Goal: Task Accomplishment & Management: Use online tool/utility

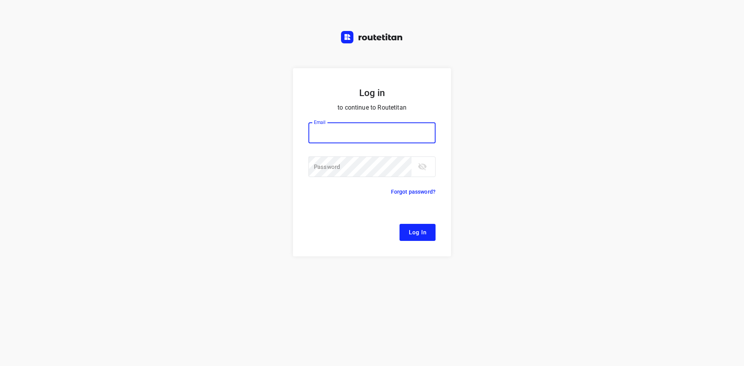
click at [390, 140] on input "email" at bounding box center [371, 132] width 127 height 21
type input "[EMAIL_ADDRESS][DOMAIN_NAME]"
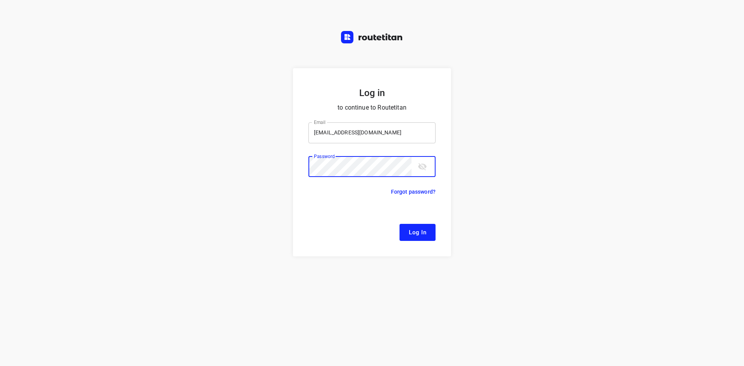
click at [399, 224] on button "Log In" at bounding box center [417, 232] width 36 height 17
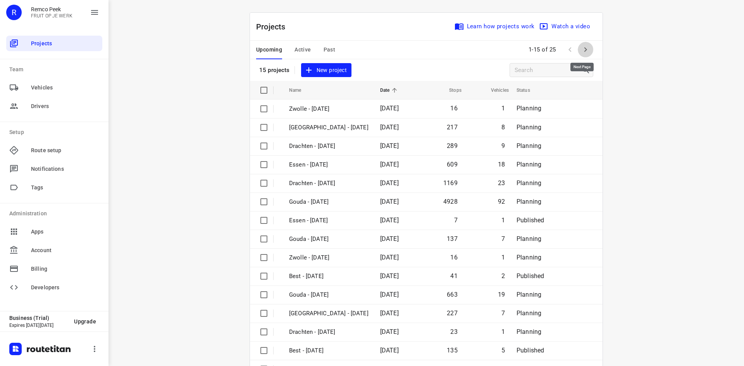
click at [586, 55] on button "button" at bounding box center [585, 49] width 15 height 15
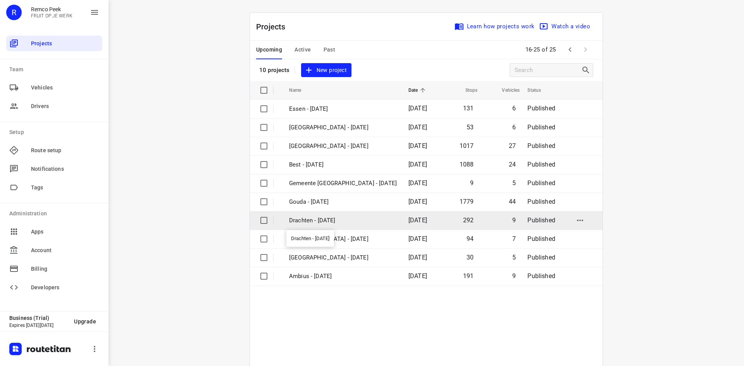
click at [326, 218] on p "Drachten - [DATE]" at bounding box center [343, 220] width 108 height 9
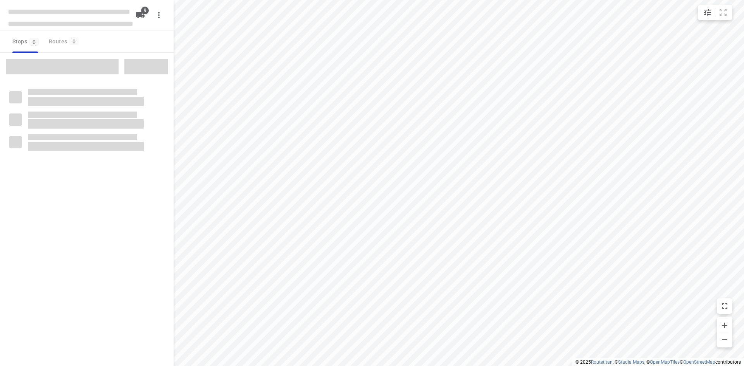
type input "distance"
checkbox input "true"
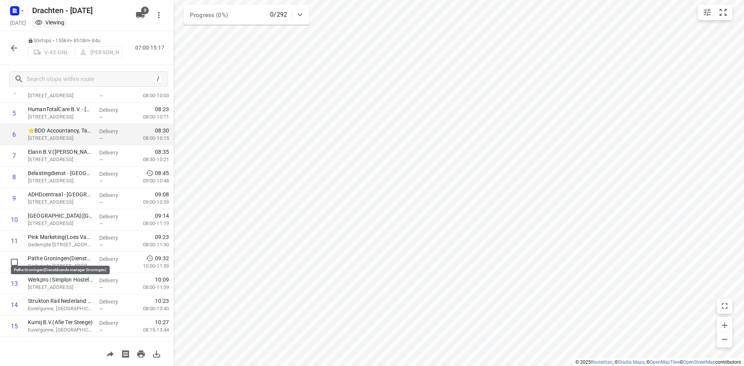
scroll to position [116, 0]
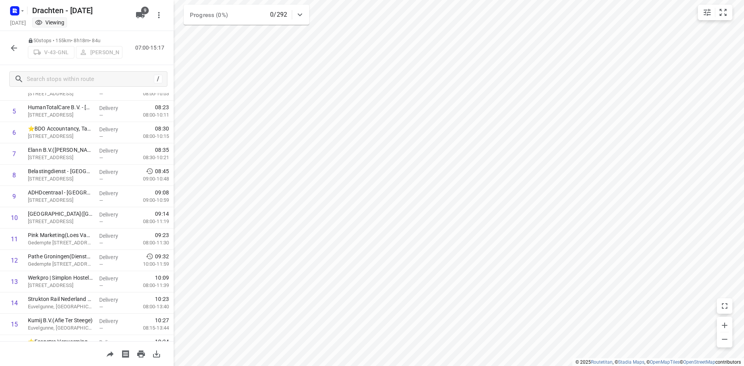
click at [10, 53] on button "button" at bounding box center [13, 47] width 15 height 15
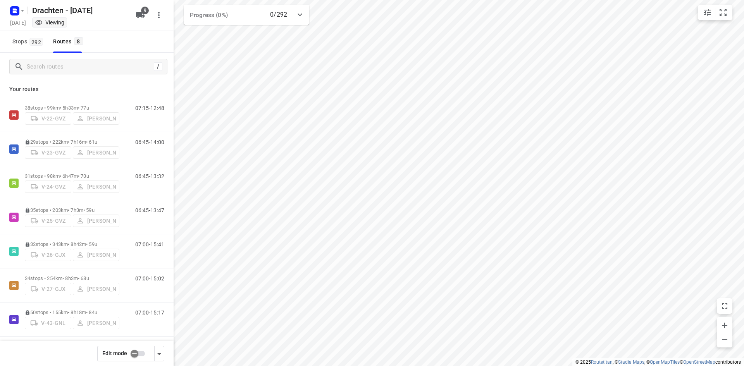
click at [140, 348] on input "checkbox" at bounding box center [134, 353] width 44 height 15
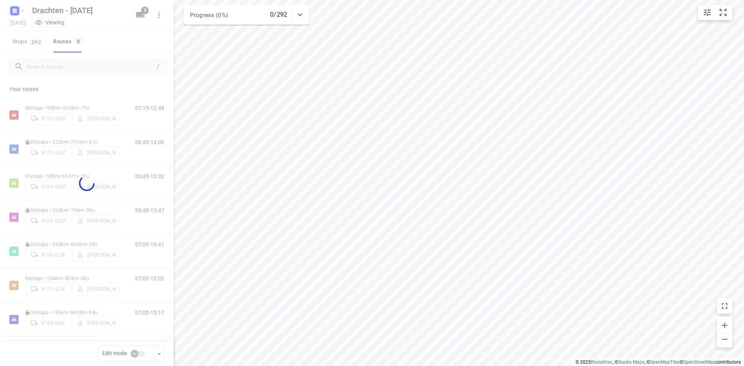
checkbox input "true"
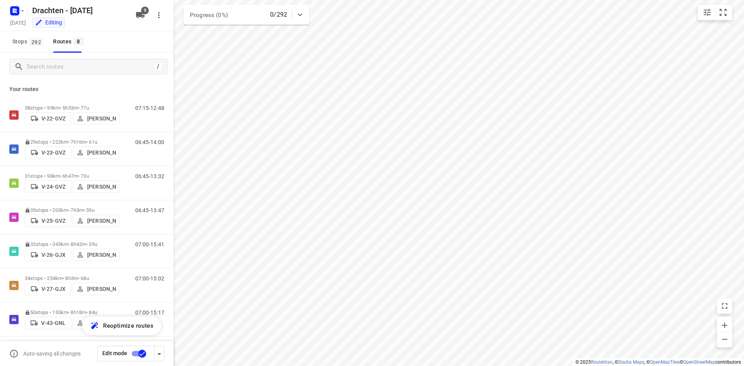
click at [68, 310] on p "50 stops • 155km • 8h18m • 84u" at bounding box center [72, 313] width 95 height 6
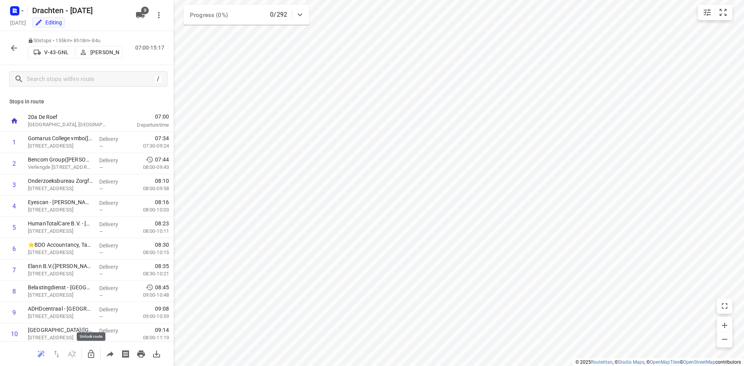
click at [95, 357] on icon "button" at bounding box center [90, 353] width 9 height 9
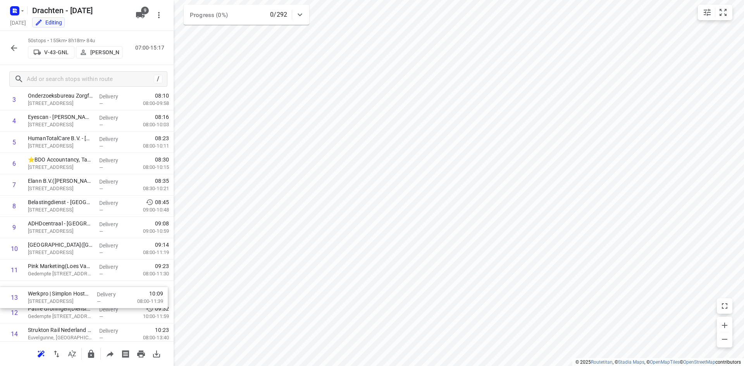
scroll to position [86, 0]
drag, startPoint x: 71, startPoint y: 320, endPoint x: 76, endPoint y: 207, distance: 112.5
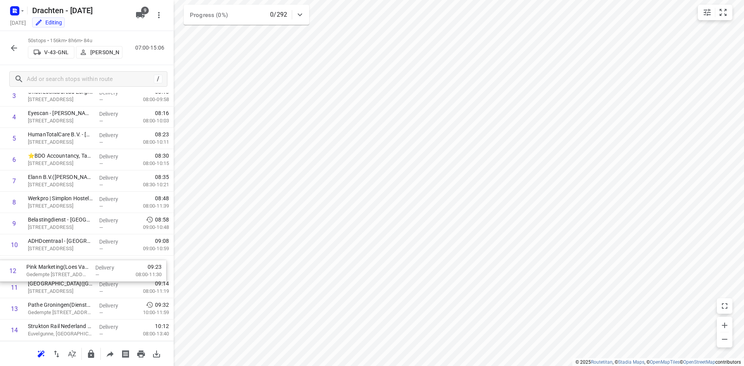
scroll to position [90, 0]
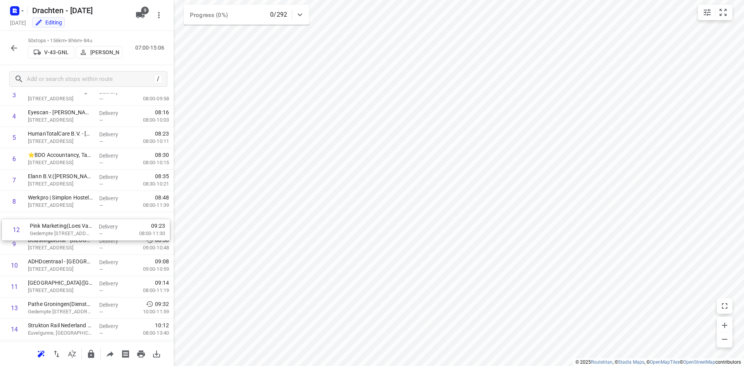
drag, startPoint x: 68, startPoint y: 292, endPoint x: 69, endPoint y: 228, distance: 63.9
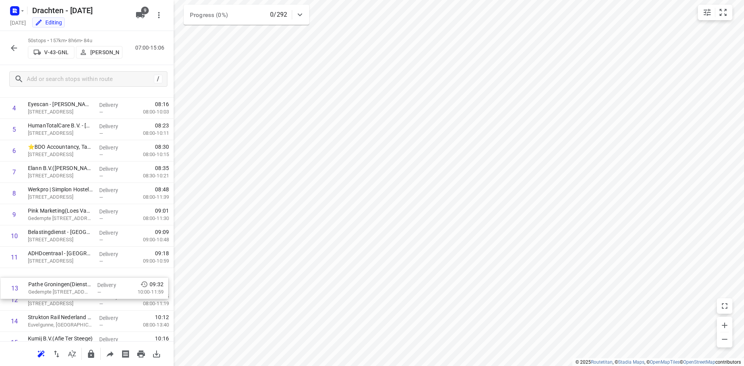
scroll to position [98, 0]
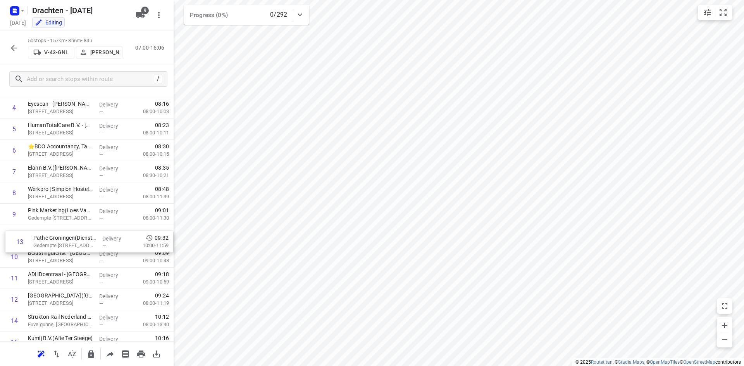
drag, startPoint x: 66, startPoint y: 307, endPoint x: 72, endPoint y: 238, distance: 69.6
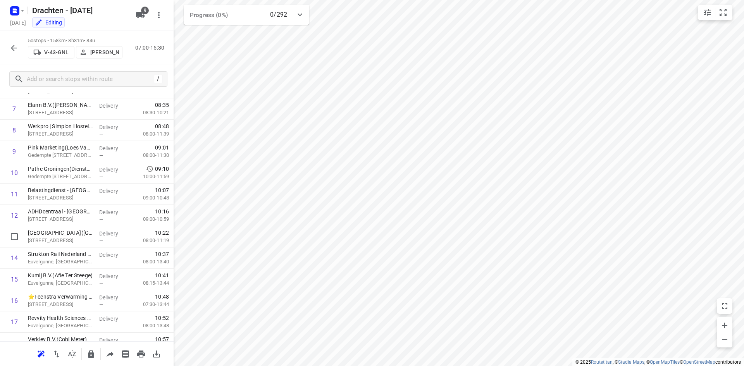
scroll to position [102, 0]
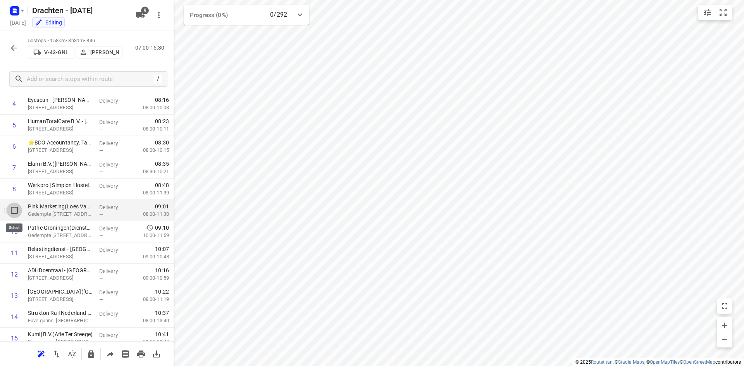
click at [18, 213] on input "checkbox" at bounding box center [14, 210] width 15 height 15
checkbox input "true"
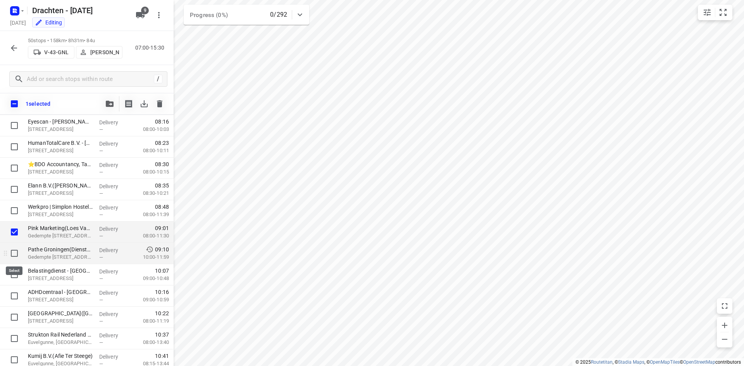
click at [17, 252] on input "checkbox" at bounding box center [14, 253] width 15 height 15
checkbox input "true"
click at [22, 238] on div at bounding box center [12, 232] width 25 height 21
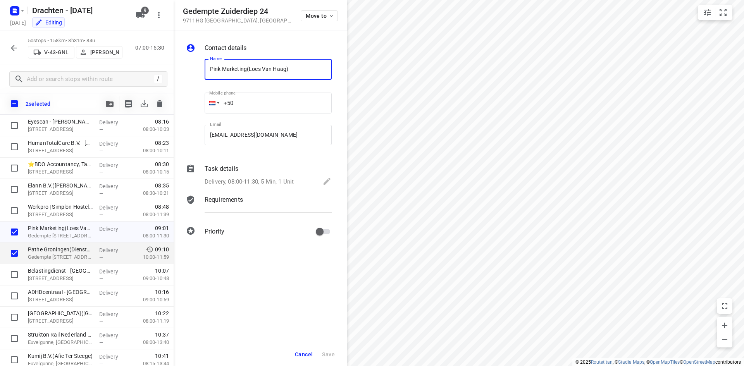
click at [293, 356] on button "Cancel" at bounding box center [304, 355] width 24 height 14
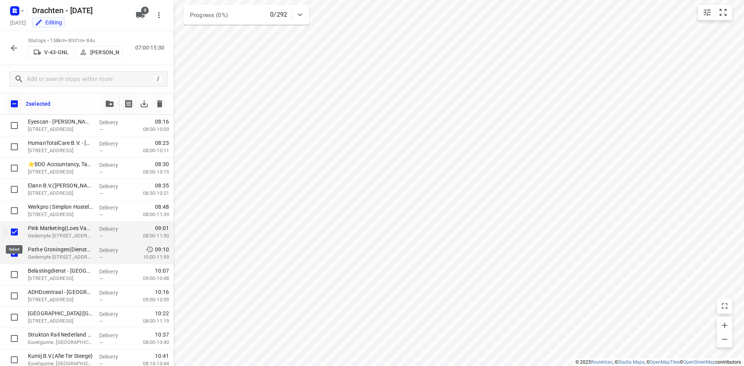
click at [10, 230] on input "checkbox" at bounding box center [14, 231] width 15 height 15
checkbox input "false"
click at [17, 252] on input "checkbox" at bounding box center [14, 253] width 15 height 15
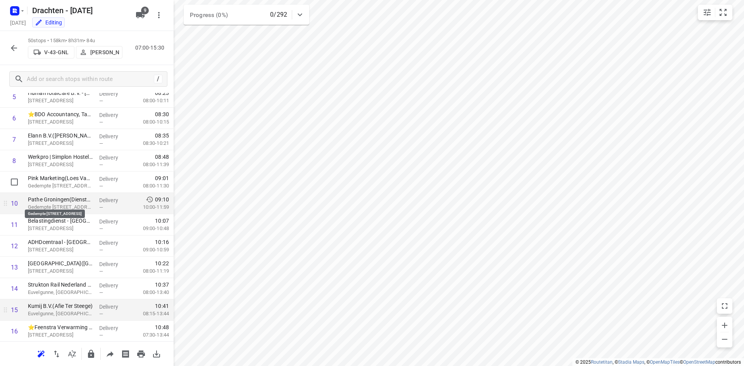
scroll to position [116, 0]
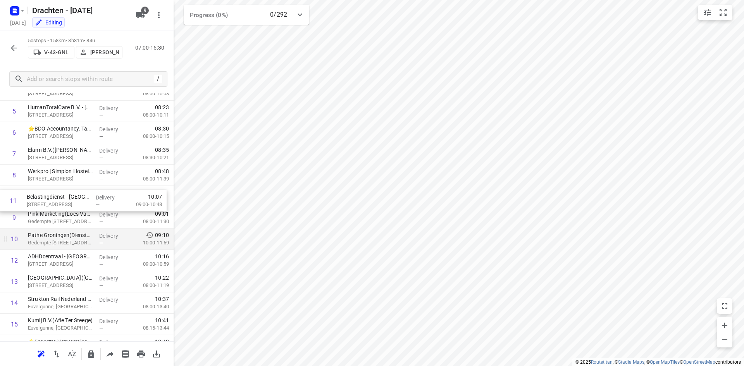
drag, startPoint x: 71, startPoint y: 237, endPoint x: 70, endPoint y: 195, distance: 42.6
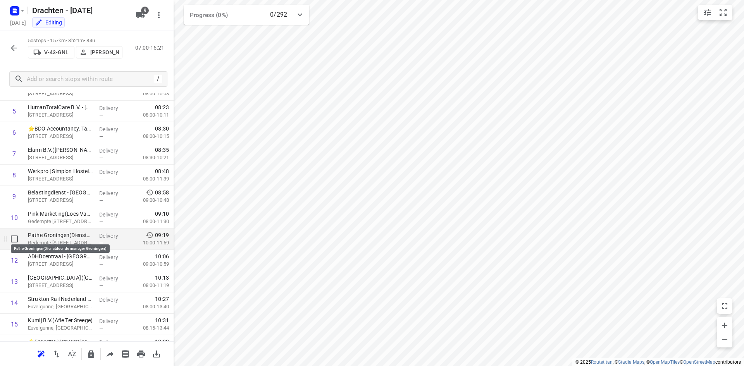
click at [77, 235] on p "Pathe Groningen(Dienstdoende manager Groningen)" at bounding box center [60, 235] width 65 height 8
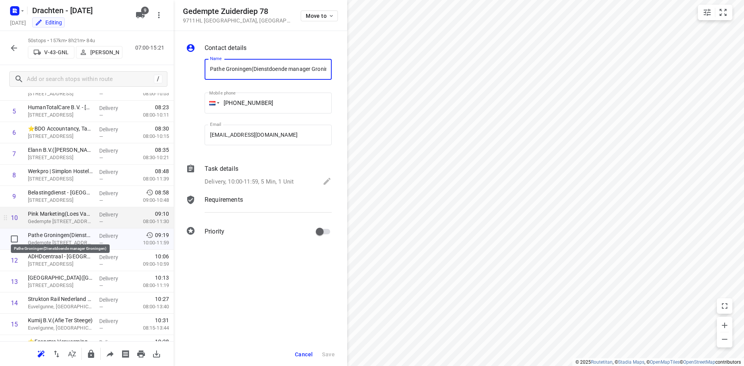
scroll to position [0, 12]
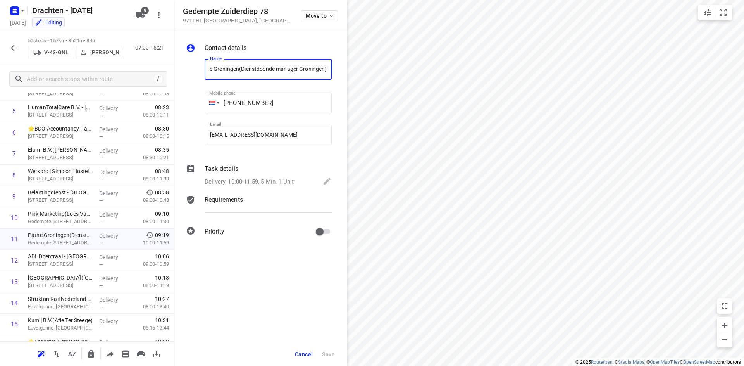
click at [212, 174] on div "Task details Delivery, 10:00-11:59, 5 Min, 1 Unit" at bounding box center [268, 176] width 130 height 26
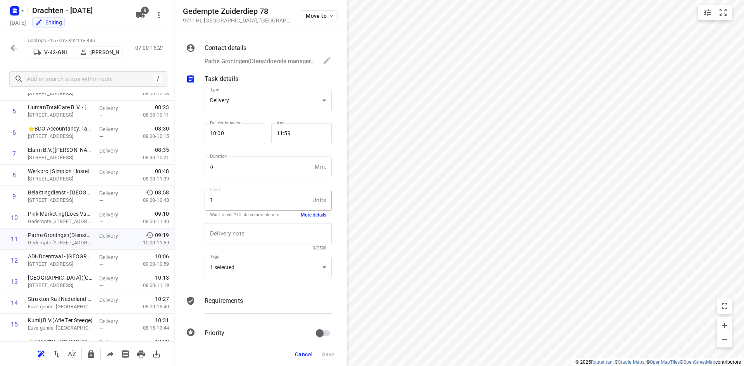
click at [301, 215] on button "More details" at bounding box center [314, 215] width 26 height 7
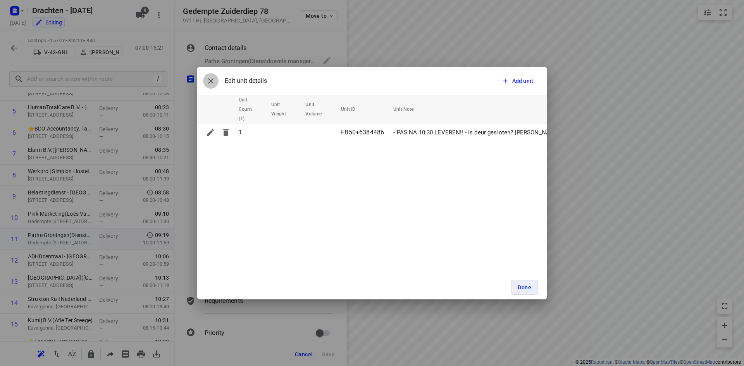
click at [214, 84] on icon "button" at bounding box center [210, 80] width 9 height 9
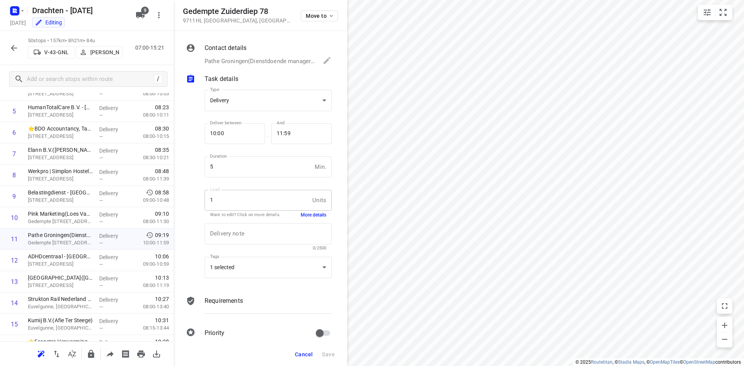
click at [310, 355] on span "Cancel" at bounding box center [304, 354] width 18 height 6
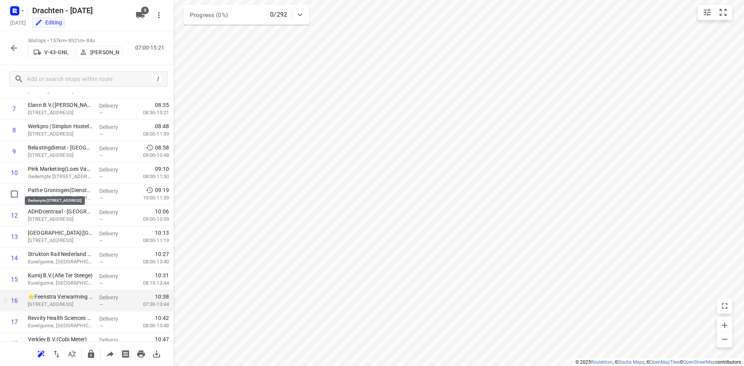
scroll to position [155, 0]
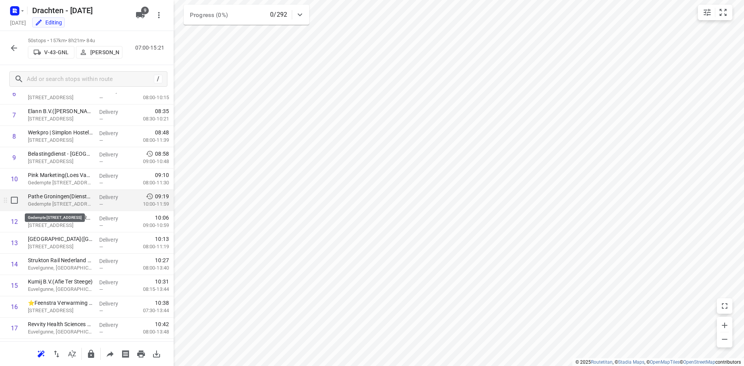
click at [77, 206] on p "Gedempte [STREET_ADDRESS]" at bounding box center [60, 204] width 65 height 8
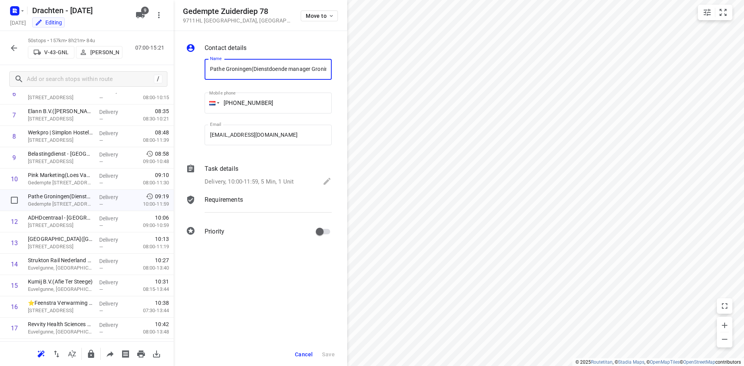
scroll to position [0, 12]
click at [230, 181] on p "Delivery, 10:00-11:59, 5 Min, 1 Unit" at bounding box center [249, 181] width 89 height 9
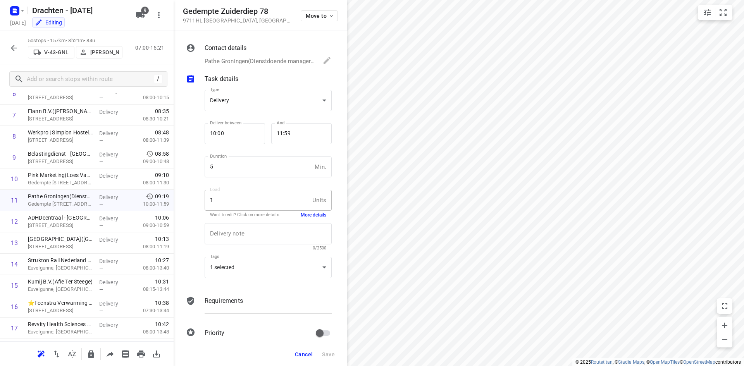
click at [307, 215] on button "More details" at bounding box center [314, 215] width 26 height 7
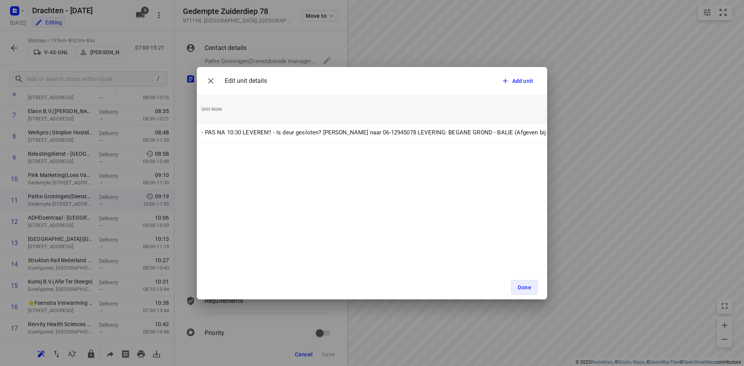
scroll to position [0, 197]
click at [210, 81] on icon "button" at bounding box center [210, 80] width 5 height 5
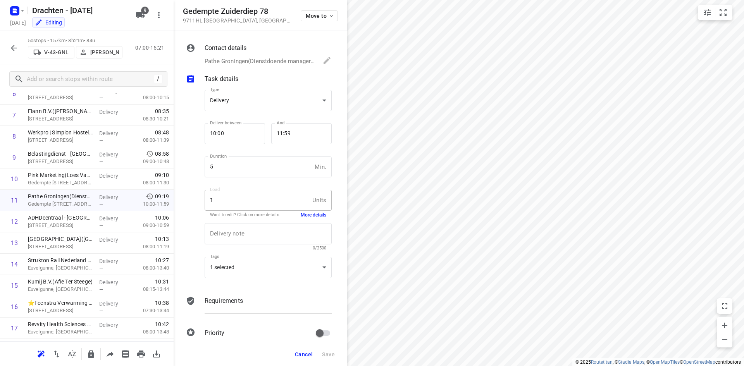
click at [310, 349] on button "Cancel" at bounding box center [304, 355] width 24 height 14
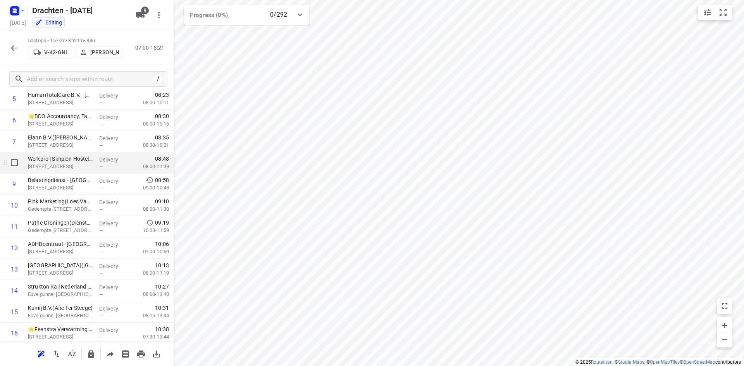
scroll to position [116, 0]
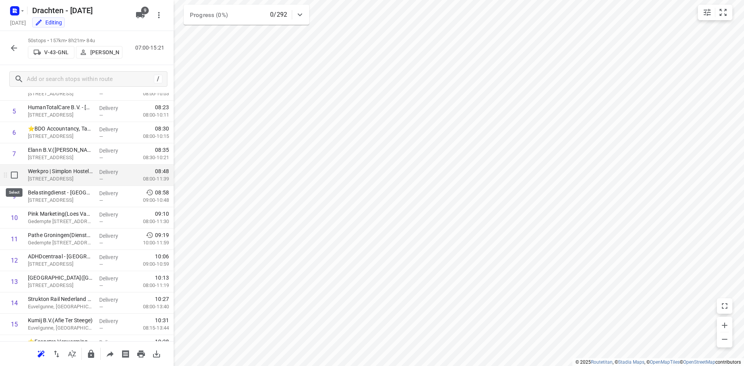
click at [19, 179] on input "checkbox" at bounding box center [14, 174] width 15 height 15
checkbox input "true"
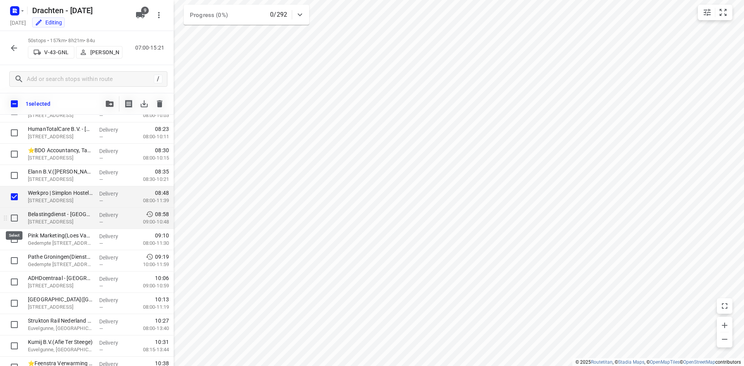
click at [15, 216] on input "checkbox" at bounding box center [14, 217] width 15 height 15
checkbox input "true"
click at [16, 241] on input "checkbox" at bounding box center [14, 239] width 15 height 15
checkbox input "true"
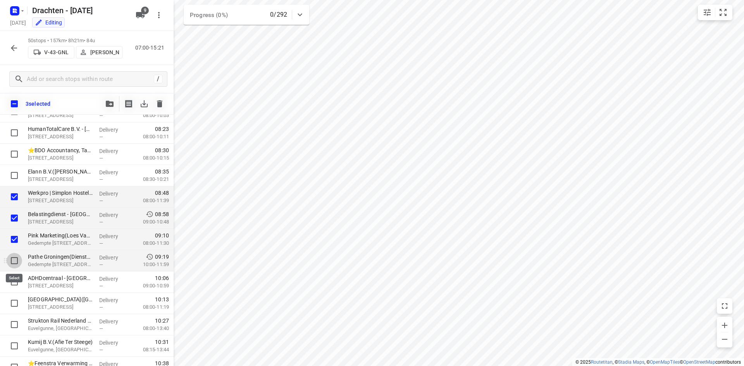
click at [15, 258] on input "checkbox" at bounding box center [14, 260] width 15 height 15
checkbox input "true"
click at [13, 283] on input "checkbox" at bounding box center [14, 281] width 15 height 15
checkbox input "true"
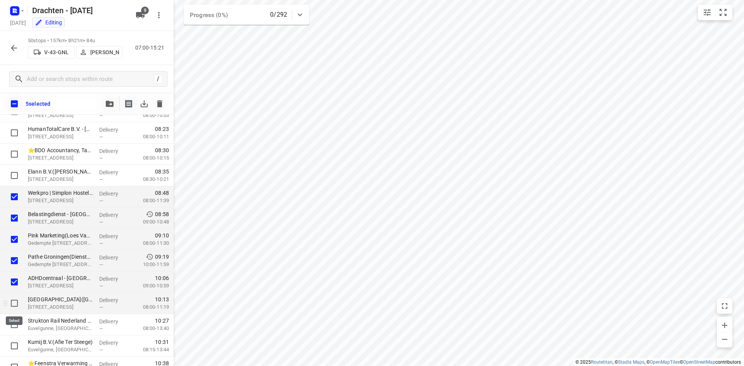
click at [15, 302] on input "checkbox" at bounding box center [14, 303] width 15 height 15
checkbox input "true"
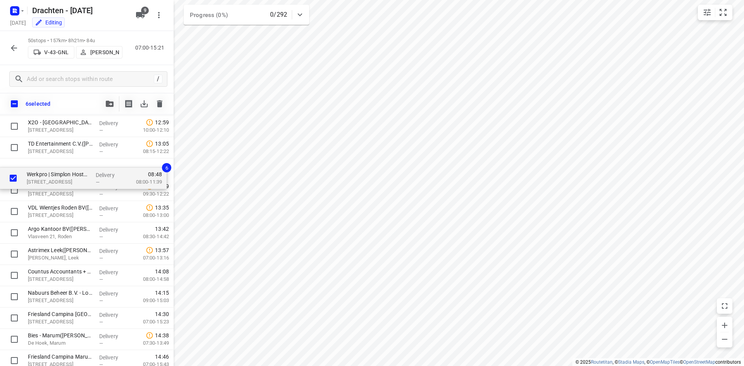
scroll to position [825, 0]
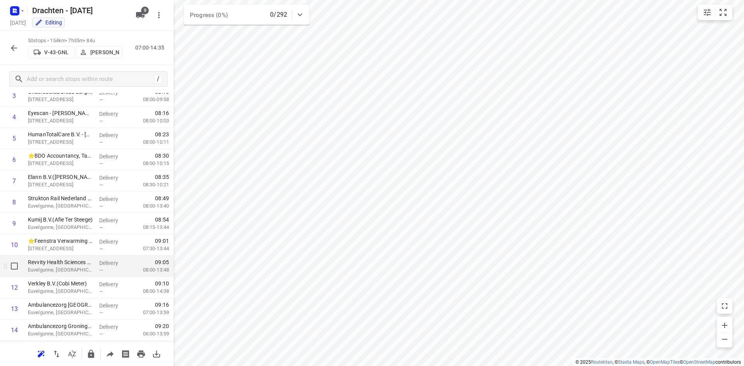
scroll to position [0, 0]
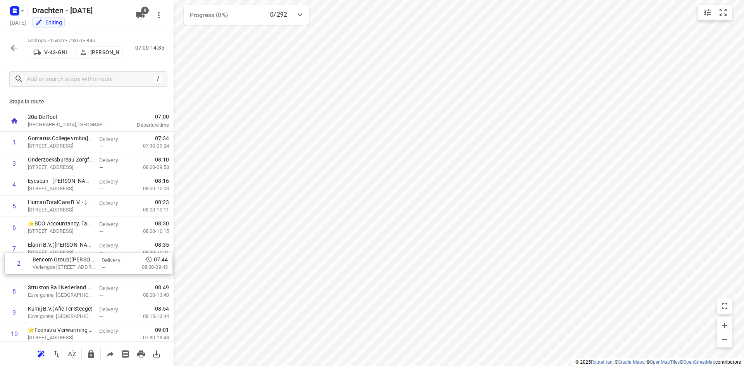
drag, startPoint x: 93, startPoint y: 169, endPoint x: 98, endPoint y: 277, distance: 107.4
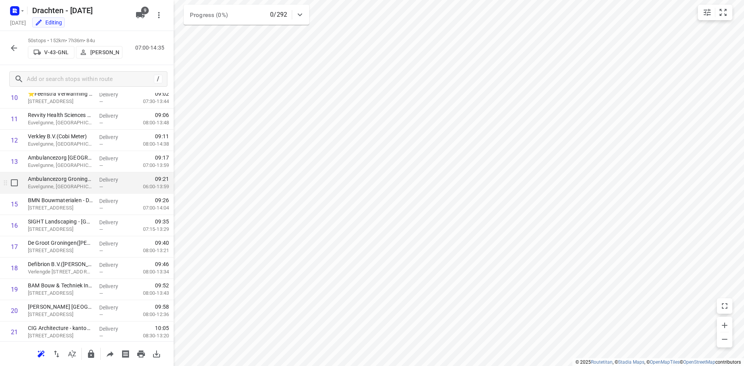
scroll to position [271, 0]
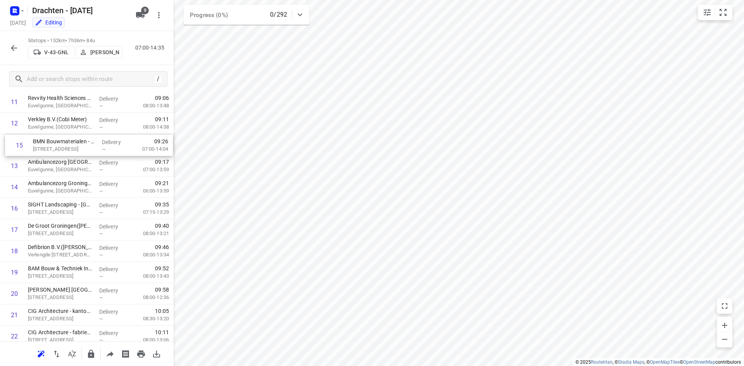
drag, startPoint x: 79, startPoint y: 174, endPoint x: 84, endPoint y: 148, distance: 26.5
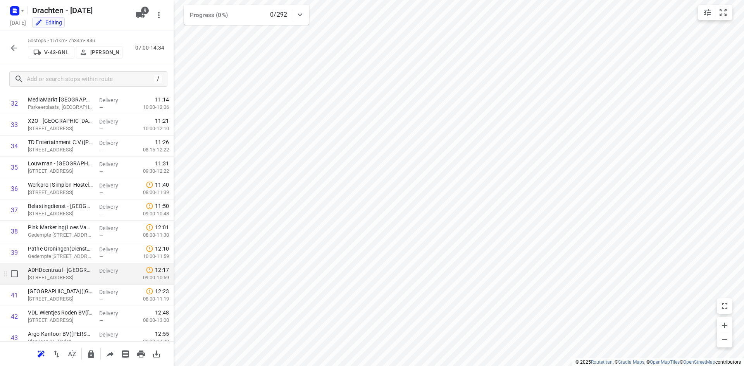
scroll to position [718, 0]
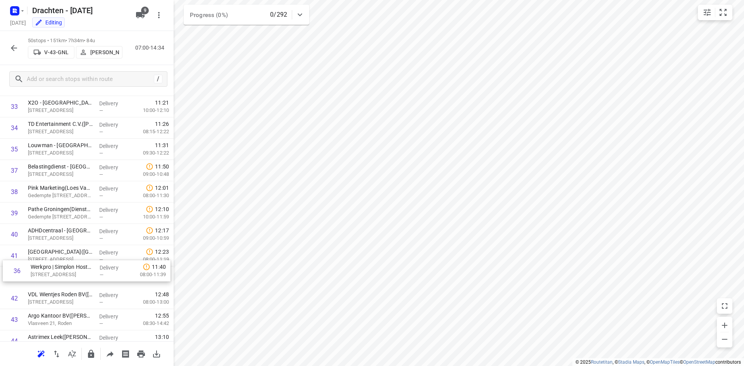
drag, startPoint x: 84, startPoint y: 171, endPoint x: 87, endPoint y: 274, distance: 103.1
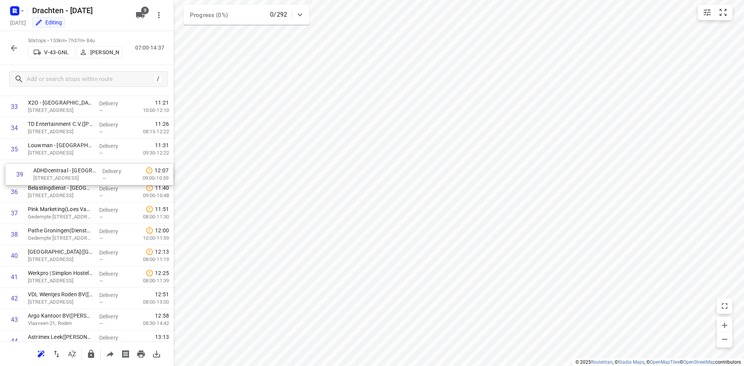
drag, startPoint x: 88, startPoint y: 235, endPoint x: 93, endPoint y: 172, distance: 63.3
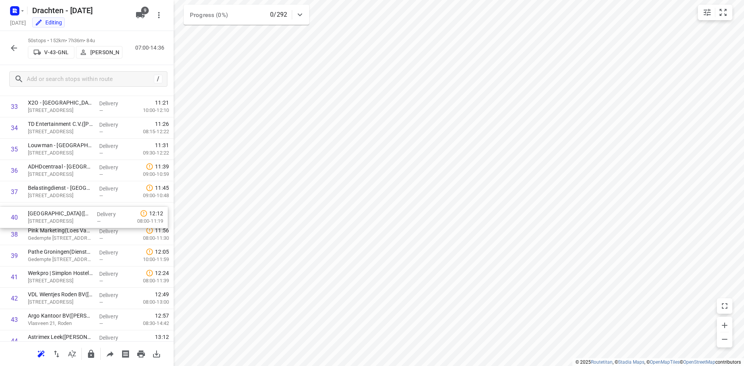
drag, startPoint x: 74, startPoint y: 263, endPoint x: 74, endPoint y: 222, distance: 41.5
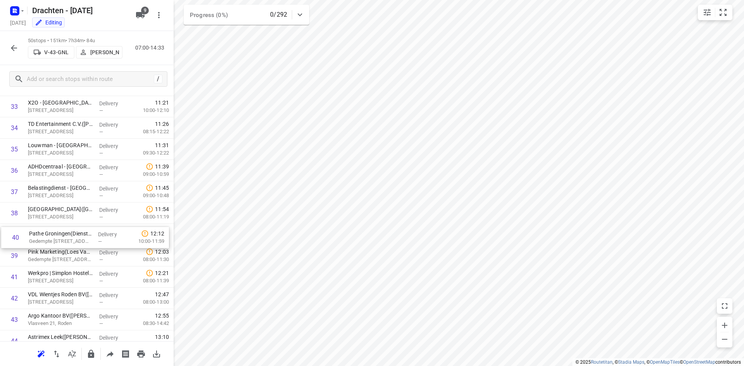
drag, startPoint x: 67, startPoint y: 256, endPoint x: 69, endPoint y: 235, distance: 20.6
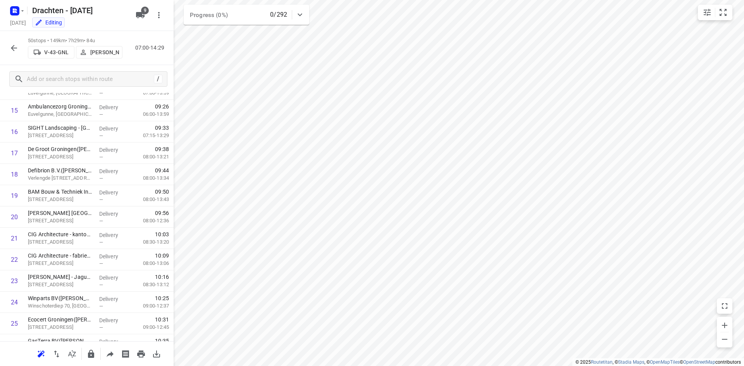
click at [13, 45] on icon "button" at bounding box center [13, 47] width 9 height 9
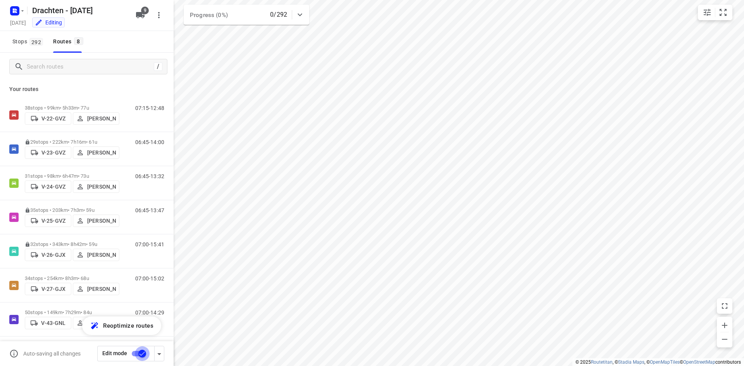
click at [135, 355] on input "checkbox" at bounding box center [142, 353] width 44 height 15
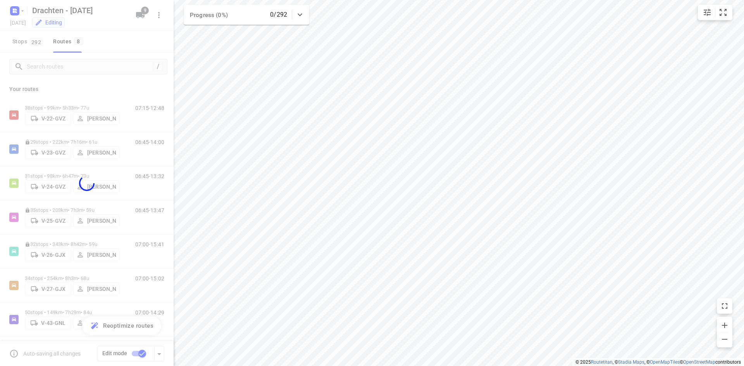
checkbox input "false"
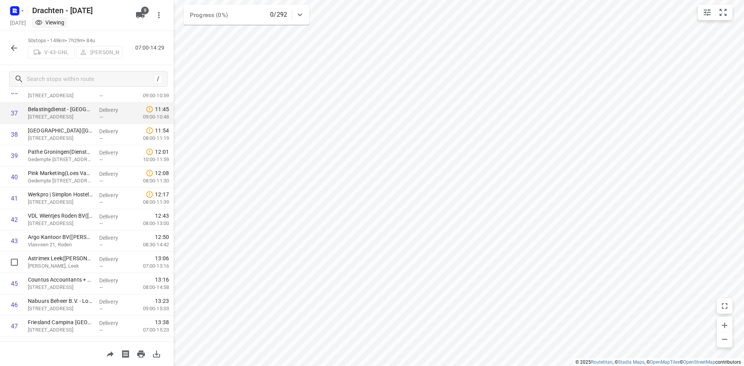
scroll to position [800, 0]
